Goal: Find specific page/section: Find specific page/section

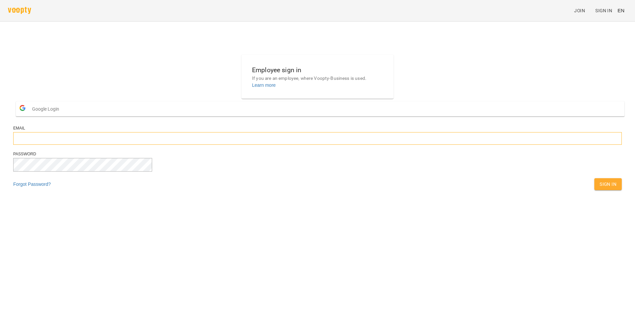
type input "**********"
click at [600, 188] on span "Sign In" at bounding box center [608, 184] width 17 height 8
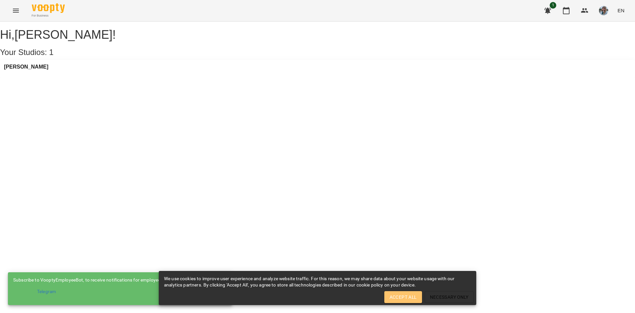
click at [391, 296] on span "Accept All" at bounding box center [403, 297] width 27 height 8
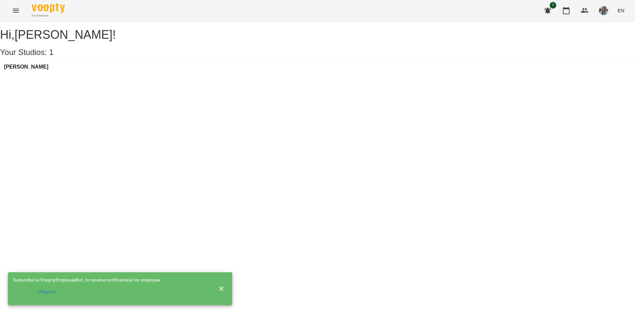
click at [48, 74] on div "[PERSON_NAME]" at bounding box center [26, 69] width 44 height 10
click at [48, 70] on h3 "[PERSON_NAME]" at bounding box center [26, 67] width 44 height 6
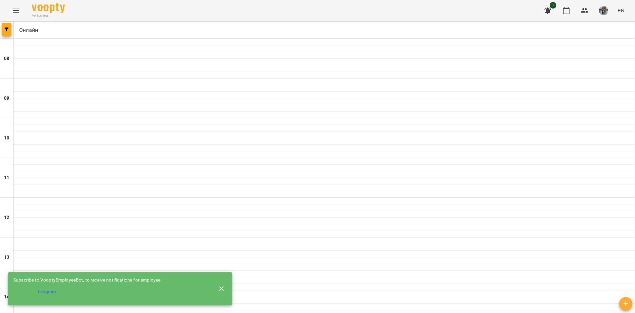
scroll to position [326, 0]
click at [7, 27] on button "button" at bounding box center [6, 29] width 9 height 13
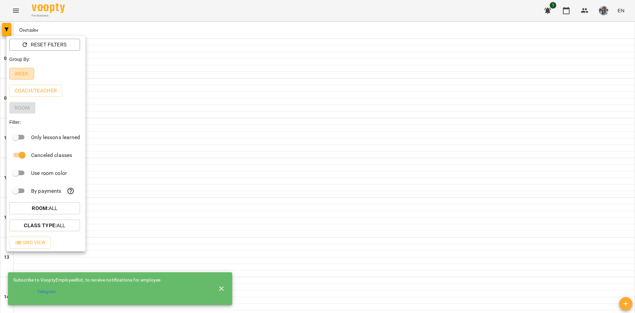
click at [19, 74] on p "Week" at bounding box center [22, 74] width 14 height 8
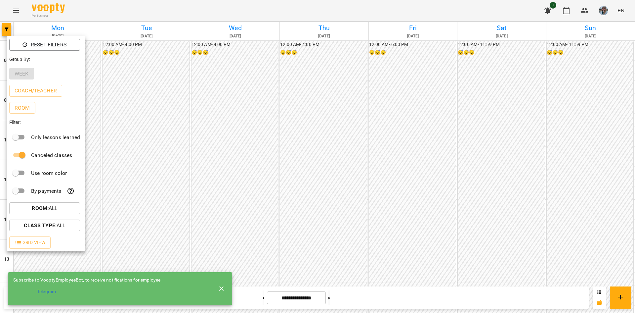
click at [602, 13] on div at bounding box center [317, 156] width 635 height 313
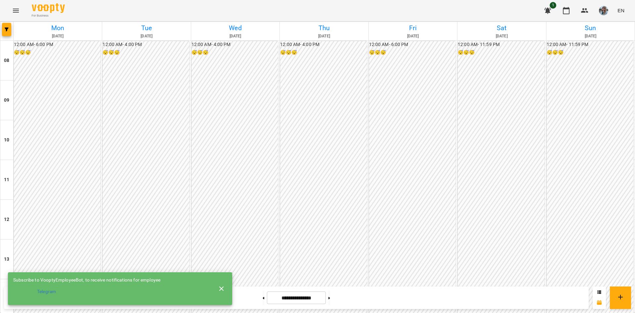
click at [603, 11] on img "button" at bounding box center [603, 10] width 9 height 9
click at [600, 22] on span "[PERSON_NAME]" at bounding box center [604, 25] width 45 height 8
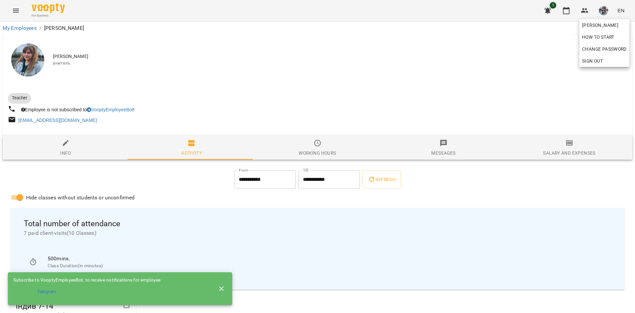
click at [620, 8] on div at bounding box center [317, 156] width 635 height 313
click at [621, 9] on span "EN" at bounding box center [621, 10] width 7 height 7
click at [606, 37] on div "Українська" at bounding box center [609, 37] width 34 height 12
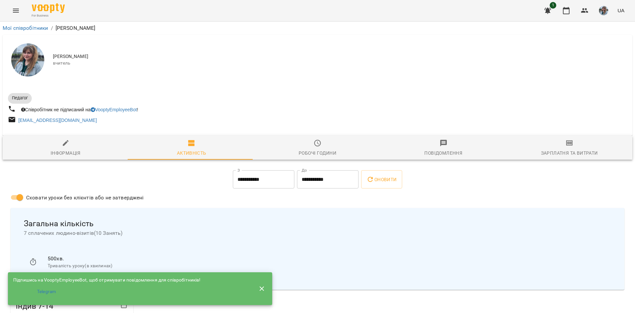
click at [17, 8] on icon "Menu" at bounding box center [16, 11] width 8 height 8
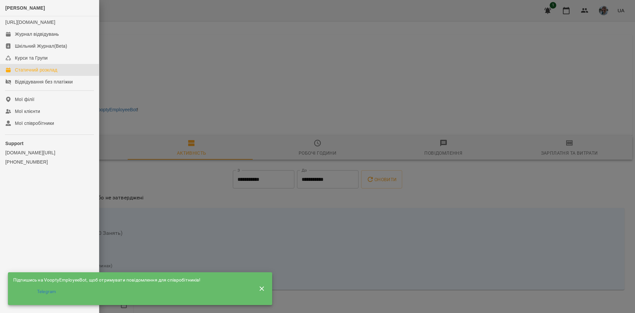
click at [35, 73] on div "Статичний розклад" at bounding box center [36, 70] width 42 height 7
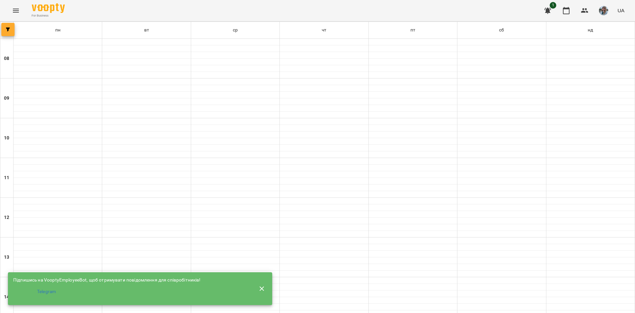
click at [9, 31] on icon "button" at bounding box center [8, 29] width 4 height 4
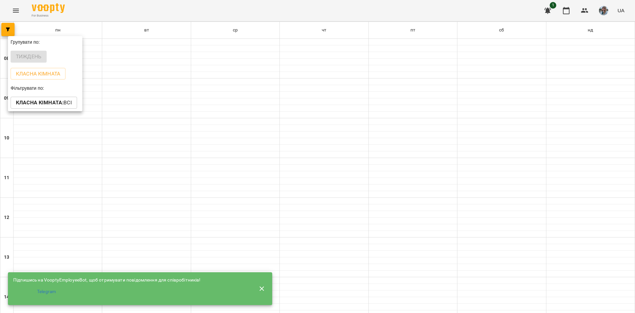
click at [145, 71] on div at bounding box center [317, 156] width 635 height 313
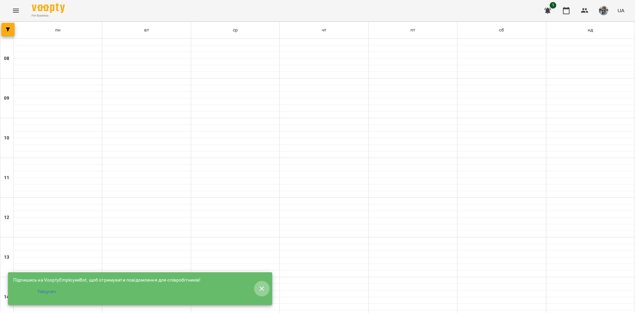
click at [264, 285] on icon "button" at bounding box center [262, 289] width 8 height 8
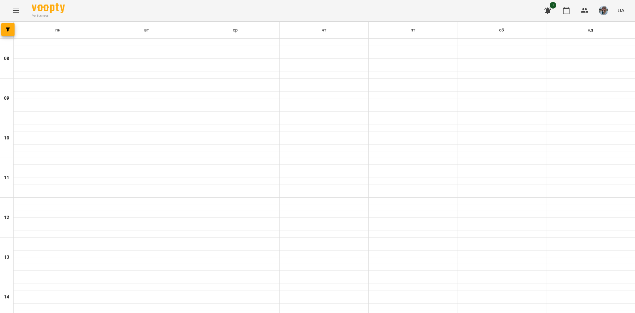
scroll to position [282, 0]
click at [9, 30] on icon "button" at bounding box center [8, 29] width 4 height 4
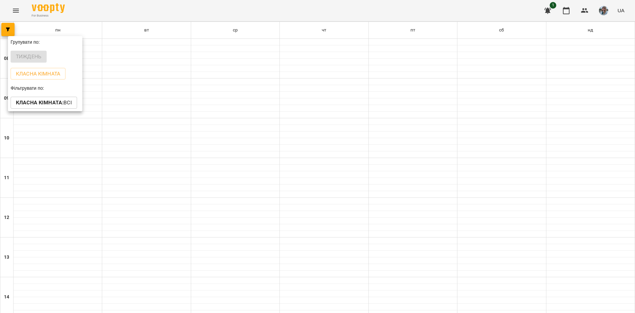
click at [112, 153] on div at bounding box center [317, 156] width 635 height 313
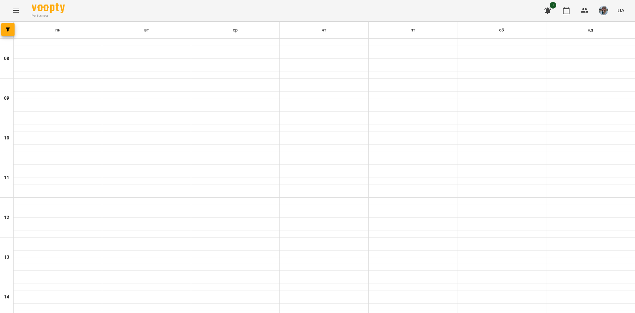
scroll to position [249, 0]
click at [194, 67] on icon "button" at bounding box center [191, 69] width 8 height 8
click at [128, 145] on li "[PERSON_NAME]" at bounding box center [151, 145] width 89 height 16
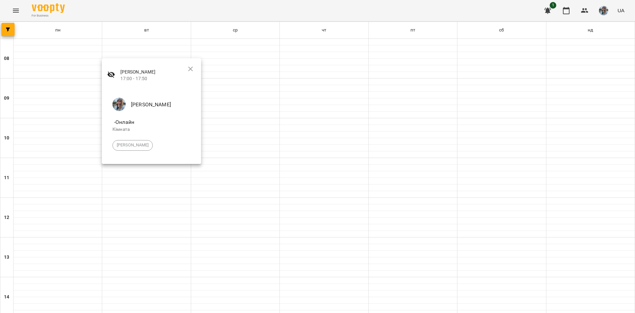
click at [189, 74] on button "button" at bounding box center [191, 69] width 16 height 16
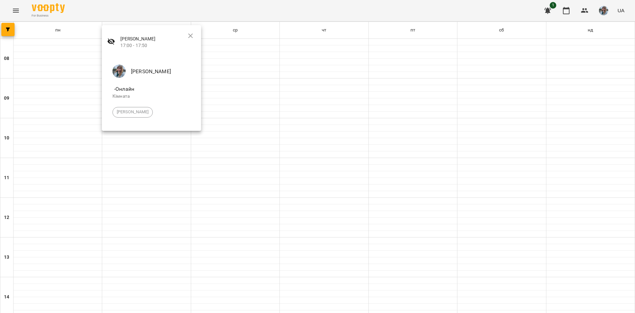
click at [127, 92] on span "- Онлайн" at bounding box center [152, 89] width 78 height 8
click at [131, 114] on li "[PERSON_NAME]" at bounding box center [151, 112] width 89 height 16
click at [186, 37] on button "button" at bounding box center [191, 36] width 16 height 16
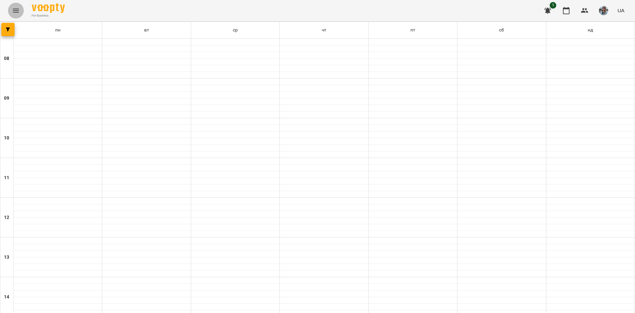
click at [14, 14] on icon "Menu" at bounding box center [16, 11] width 8 height 8
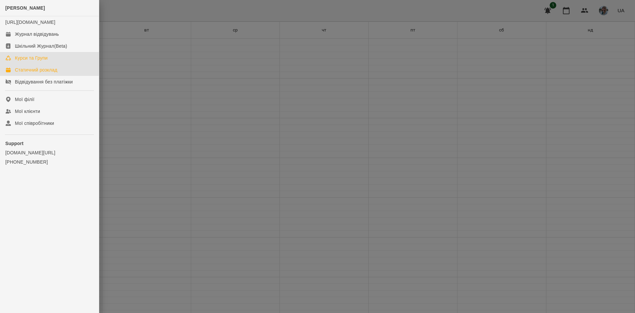
click at [30, 64] on link "Курси та Групи" at bounding box center [49, 58] width 99 height 12
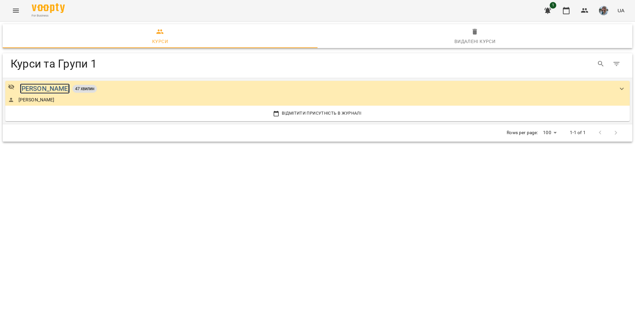
click at [49, 93] on div "[PERSON_NAME]" at bounding box center [45, 88] width 50 height 10
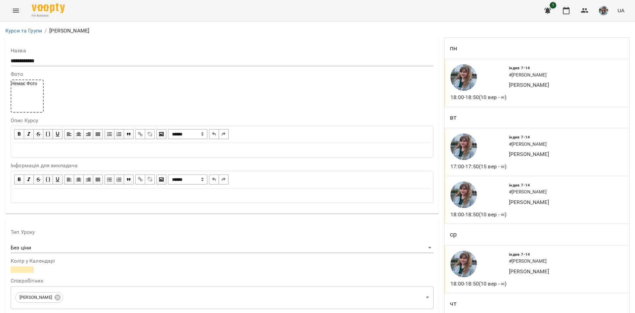
scroll to position [33, 0]
click at [13, 9] on icon "Menu" at bounding box center [16, 11] width 8 height 8
